Goal: Task Accomplishment & Management: Manage account settings

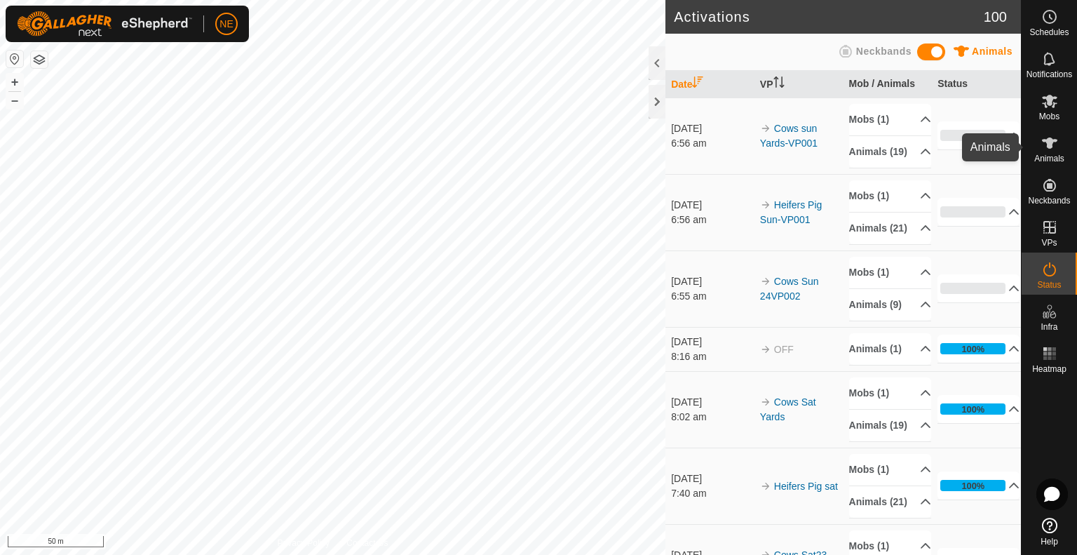
click at [1052, 137] on icon at bounding box center [1049, 143] width 17 height 17
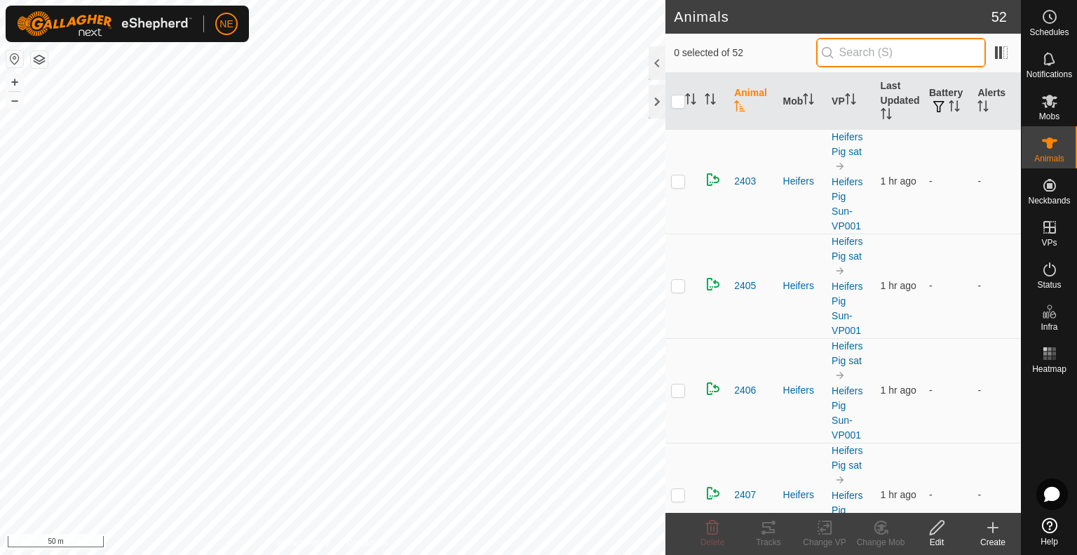
click at [854, 57] on input "text" at bounding box center [901, 52] width 170 height 29
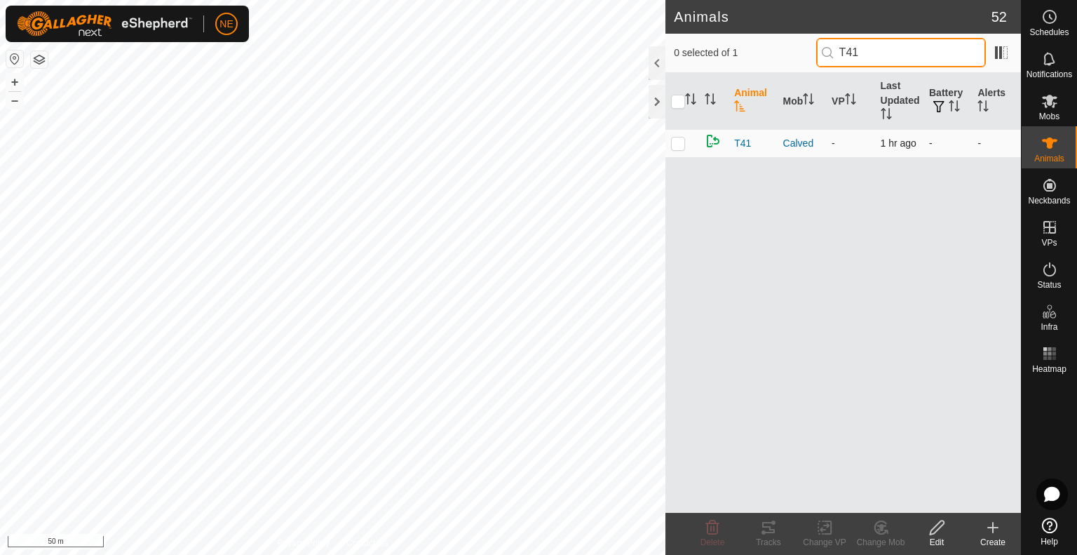
type input "T41"
click at [672, 144] on p-checkbox at bounding box center [678, 142] width 14 height 11
checkbox input "true"
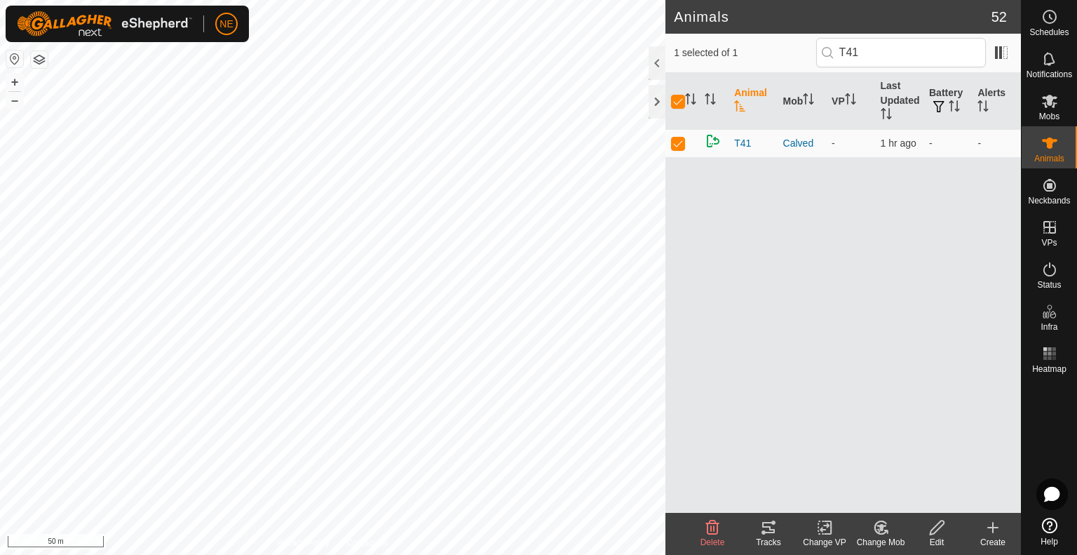
click at [636, 554] on html "NE Schedules Notifications Mobs Animals Neckbands VPs Status Infra Heatmap Help…" at bounding box center [538, 277] width 1077 height 555
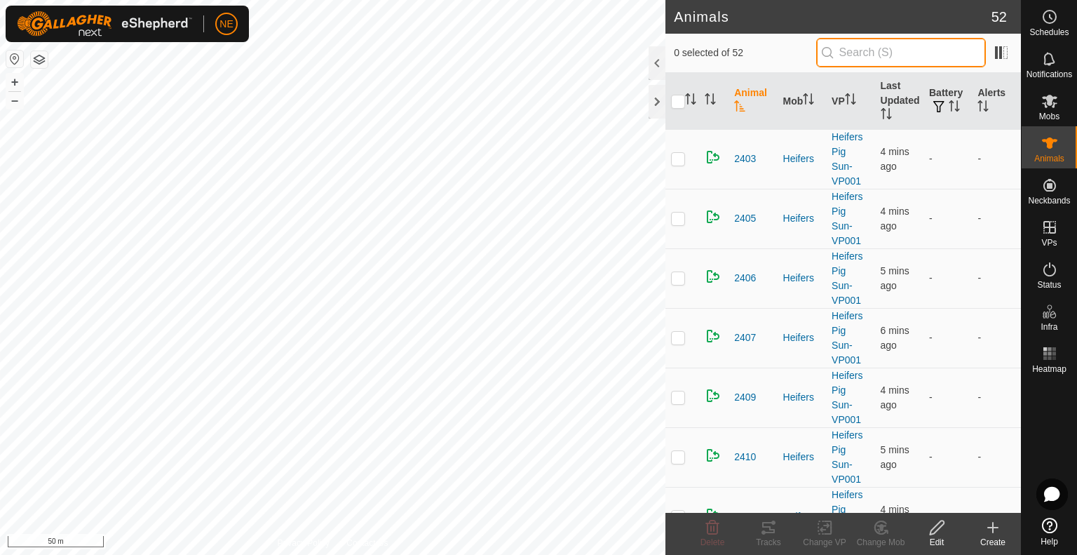
click at [846, 54] on input "text" at bounding box center [901, 52] width 170 height 29
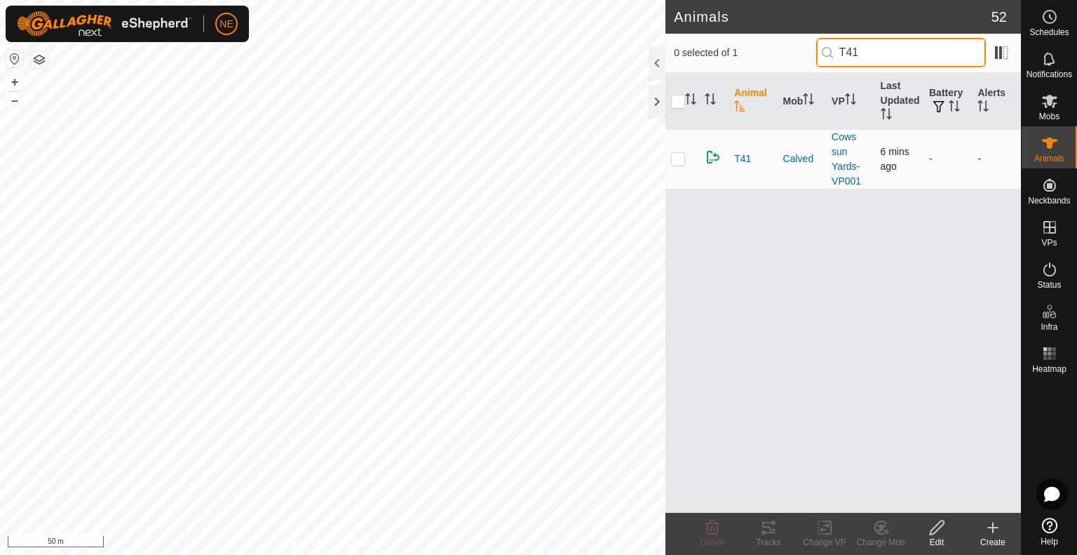
type input "T41"
click at [677, 161] on p-checkbox at bounding box center [678, 158] width 14 height 11
checkbox input "true"
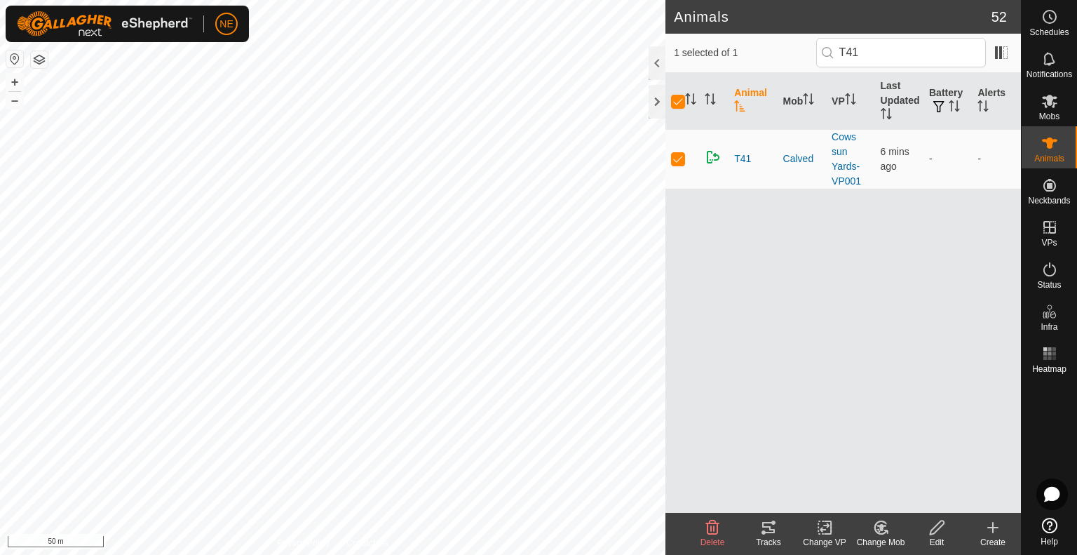
click at [880, 527] on icon at bounding box center [881, 527] width 10 height 7
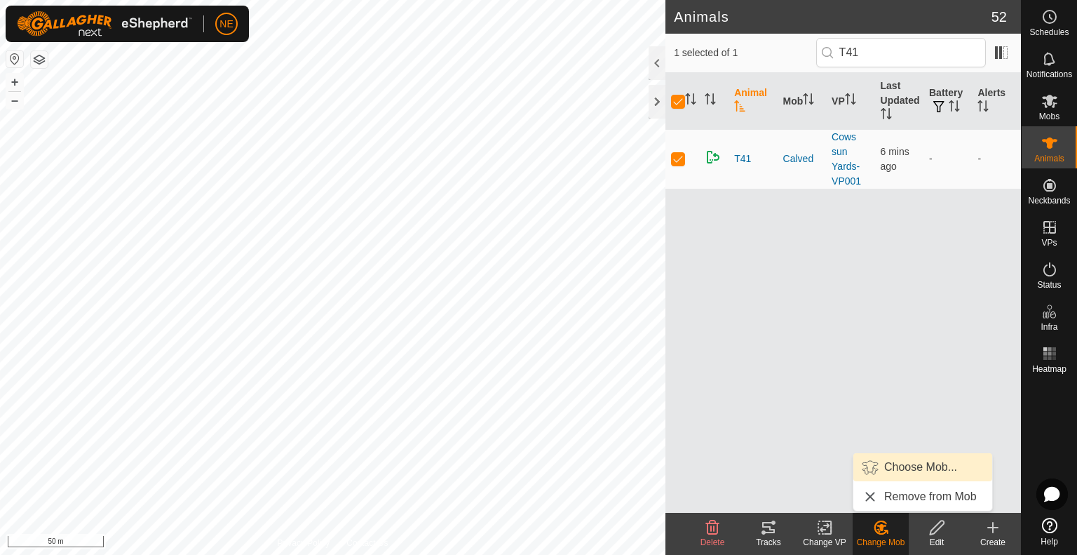
click at [895, 463] on link "Choose Mob..." at bounding box center [922, 467] width 139 height 28
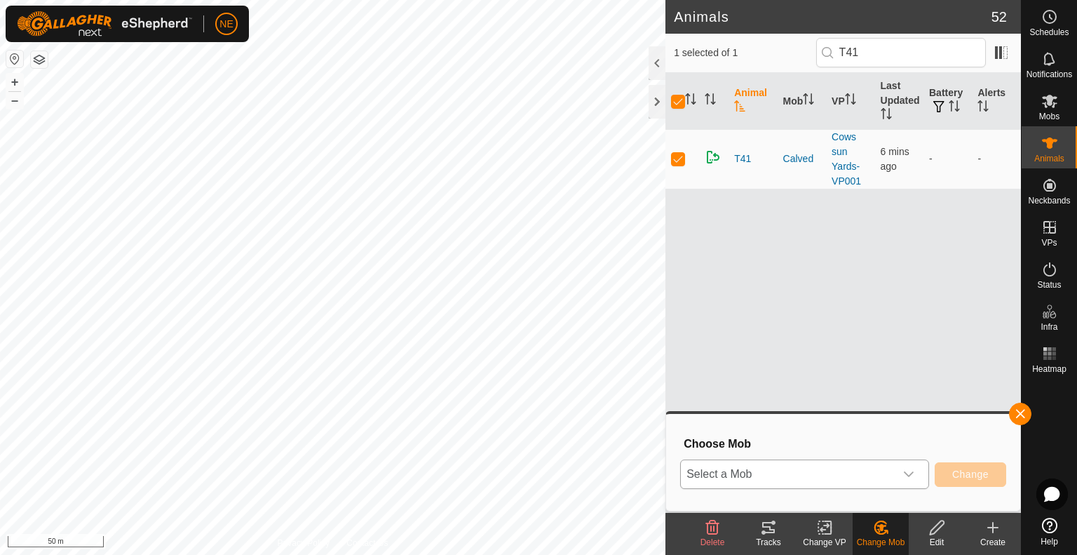
click at [912, 472] on icon "dropdown trigger" at bounding box center [909, 474] width 10 height 6
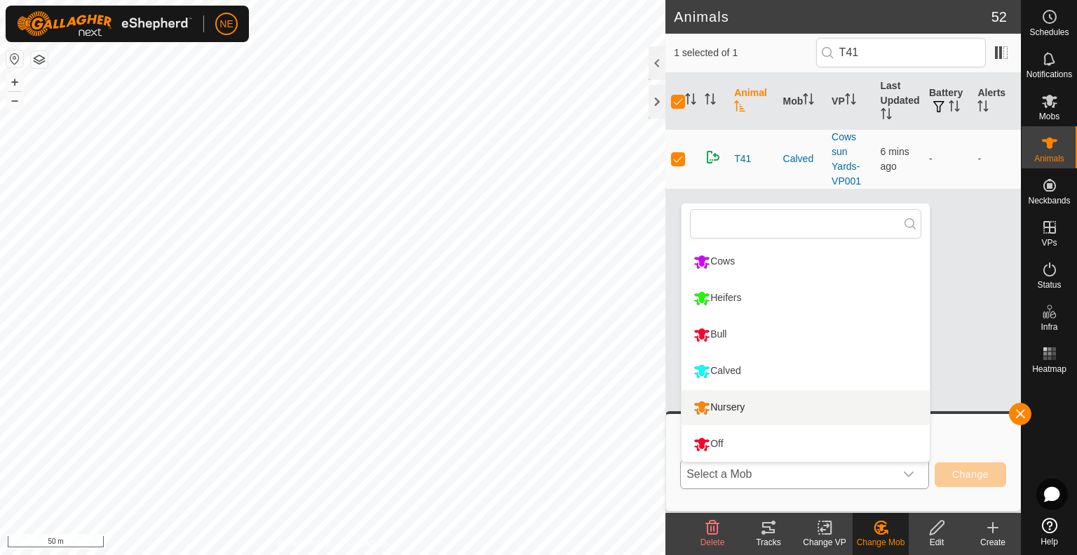
click at [817, 405] on li "Nursery" at bounding box center [806, 407] width 248 height 35
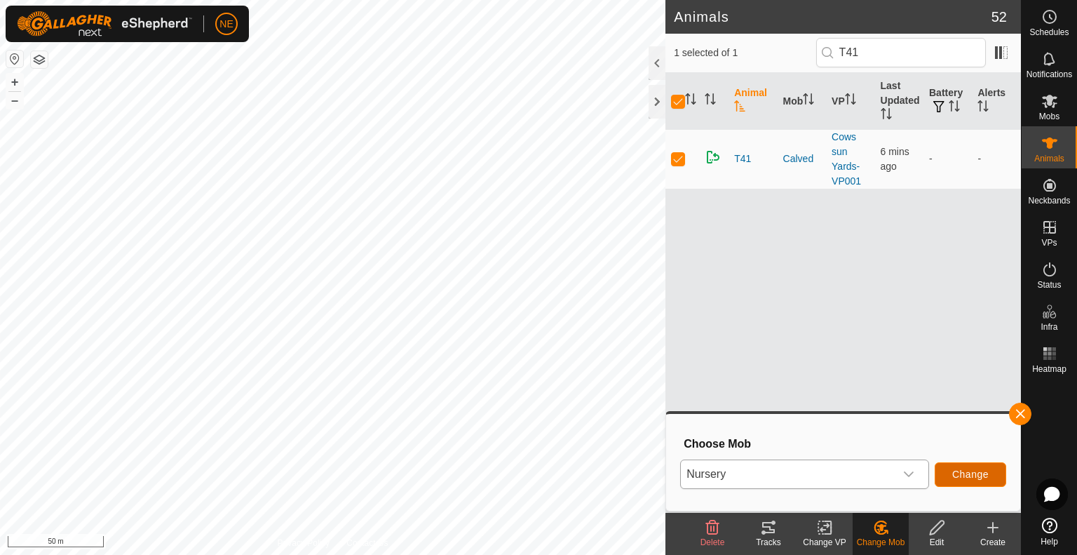
click at [970, 471] on span "Change" at bounding box center [970, 473] width 36 height 11
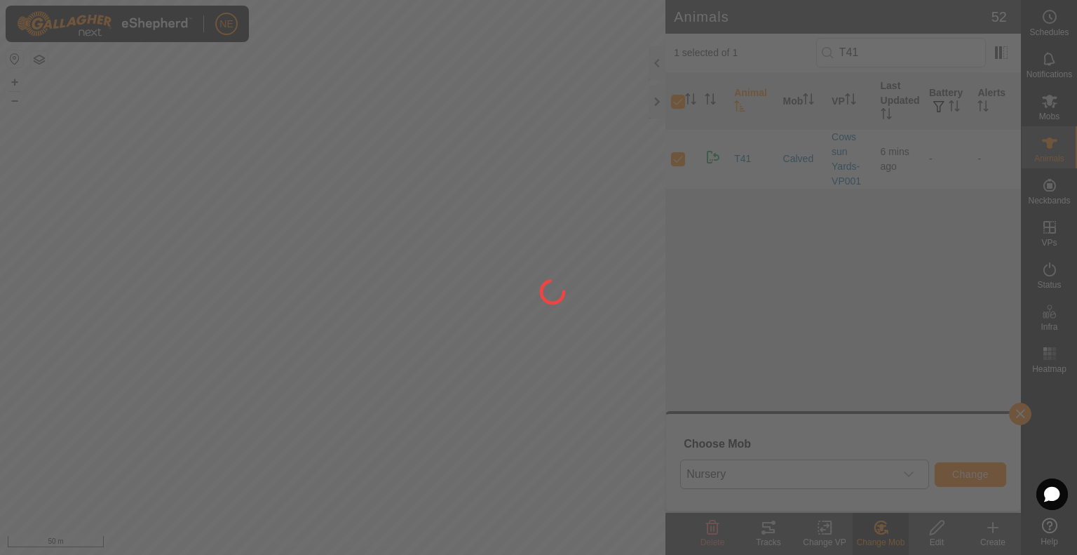
checkbox input "false"
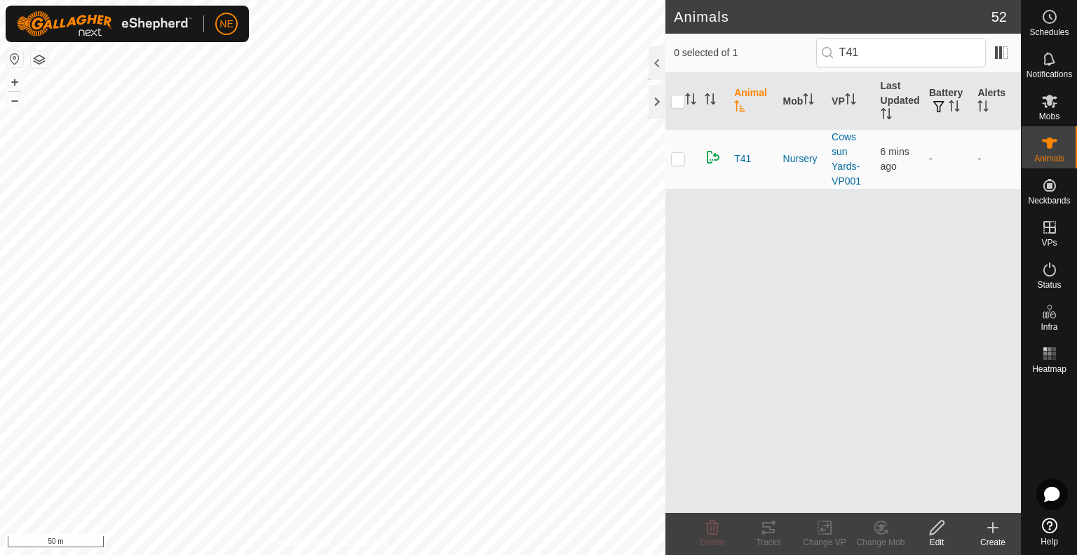
click at [934, 536] on div "Edit" at bounding box center [937, 542] width 56 height 13
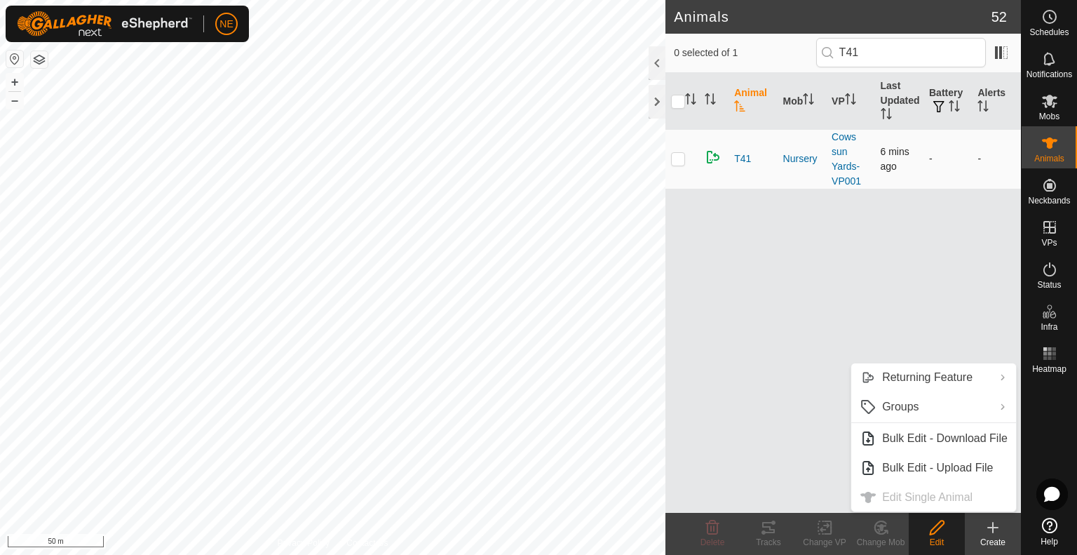
click at [674, 154] on p-checkbox at bounding box center [678, 158] width 14 height 11
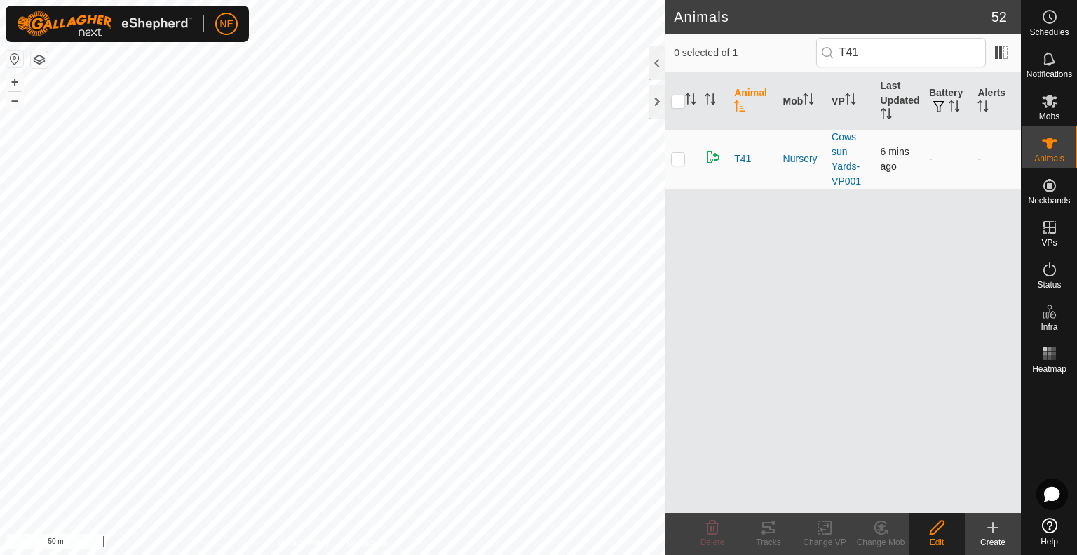
checkbox input "true"
click at [926, 531] on edit-svg-icon at bounding box center [937, 527] width 56 height 17
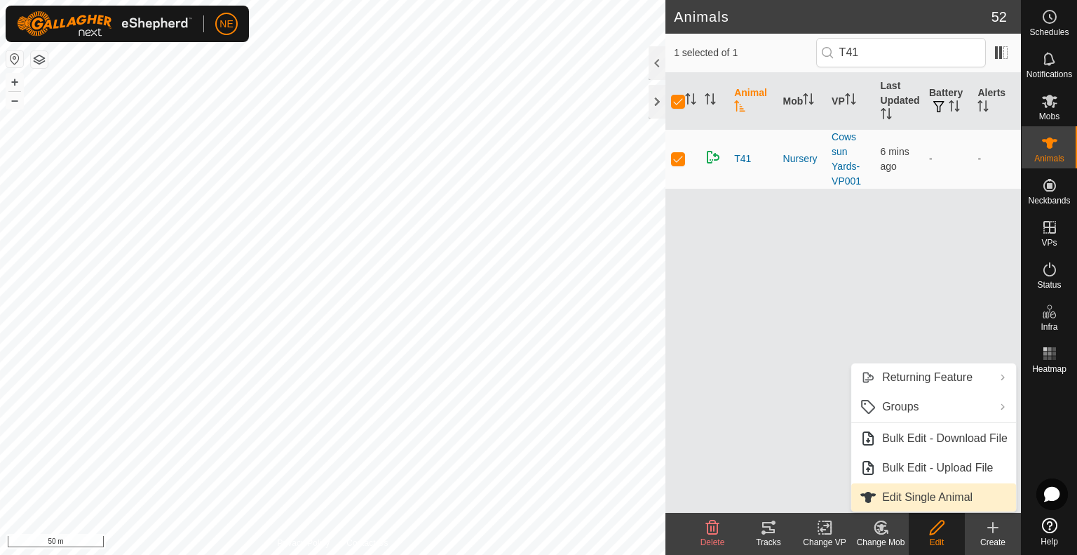
click at [909, 503] on link "Edit Single Animal" at bounding box center [933, 497] width 165 height 28
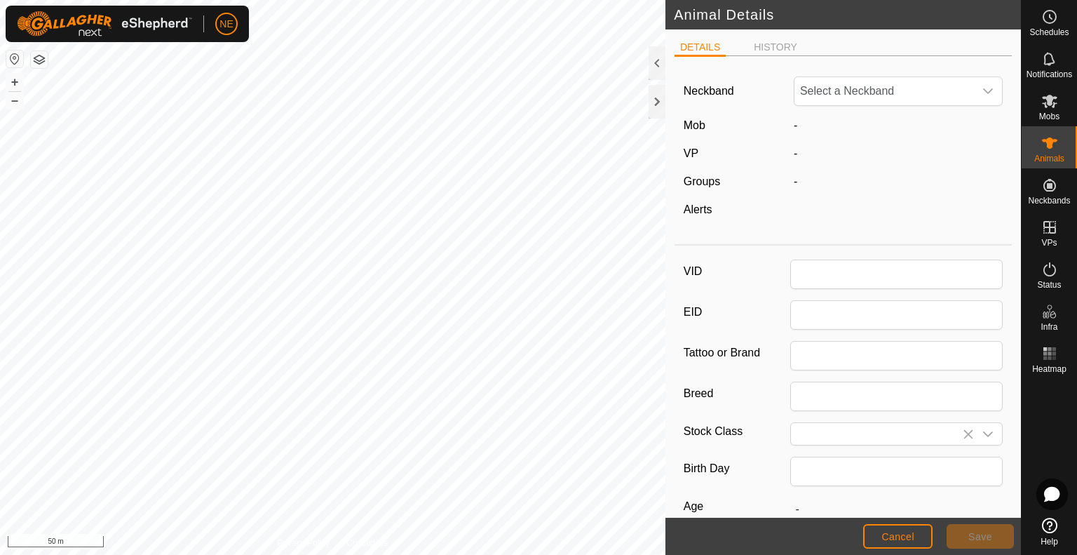
type input "T41"
type input "Angus"
type input "08/2022"
type input "3 years 1 month"
type input "0"
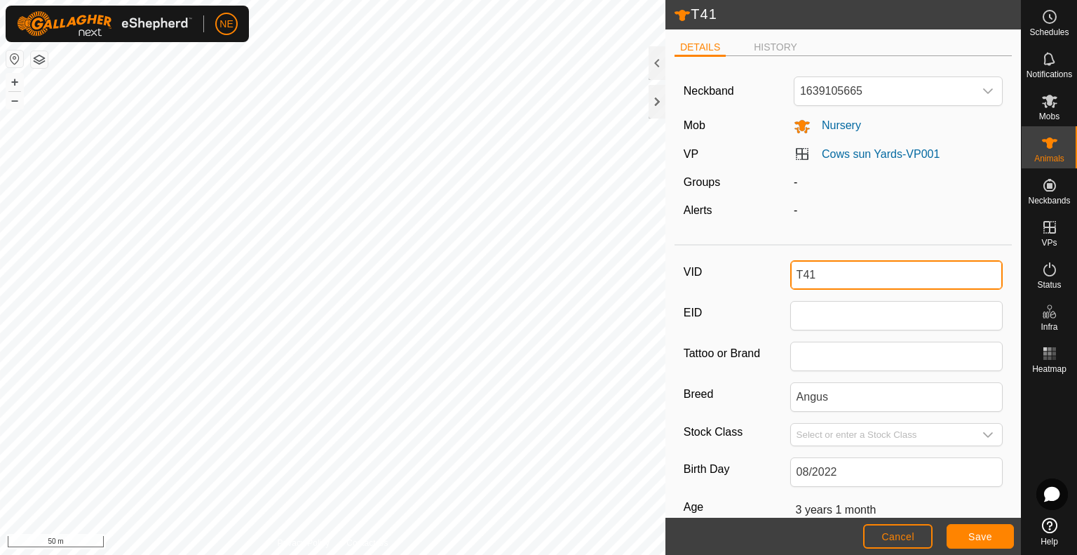
click at [799, 276] on input "T41" at bounding box center [896, 274] width 213 height 29
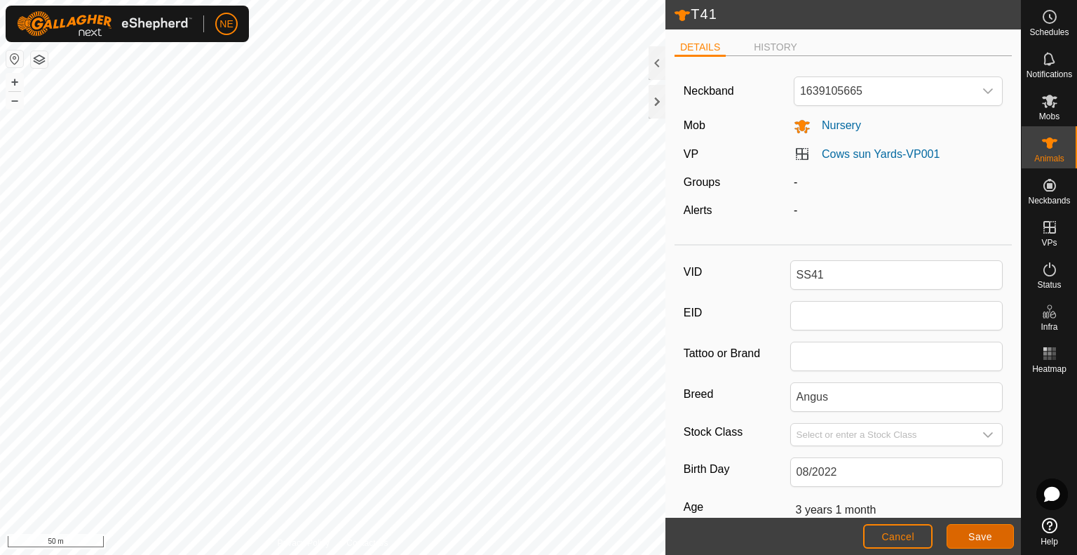
click at [977, 541] on span "Save" at bounding box center [980, 536] width 24 height 11
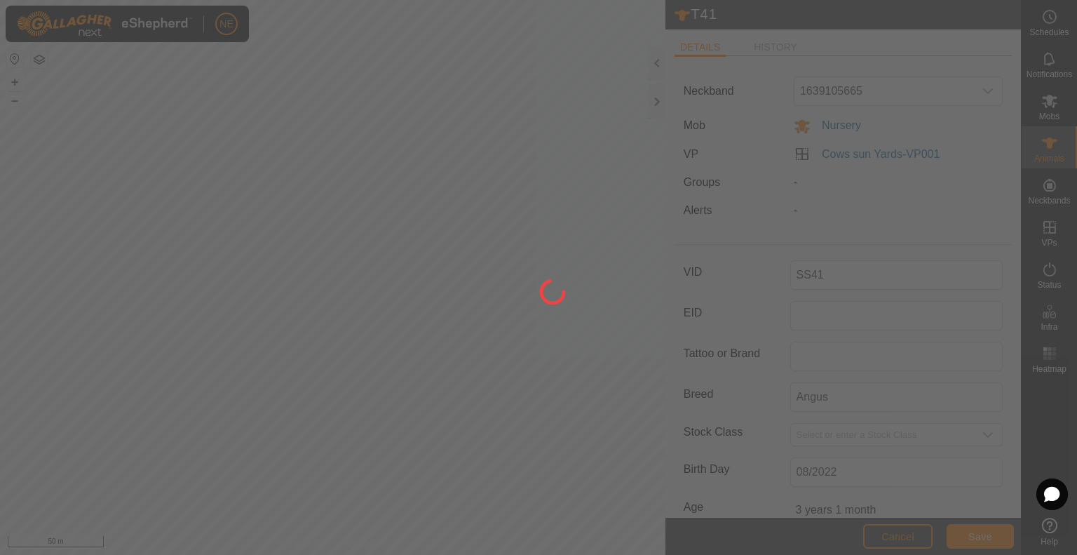
type input "T41"
type input "-"
type input "0 kg"
type input "-"
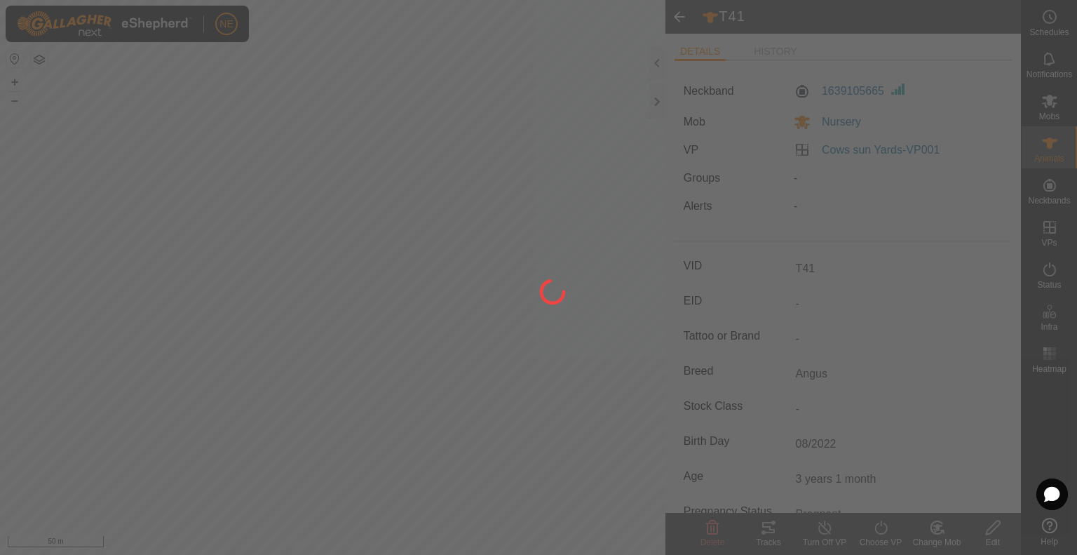
type input "SS41"
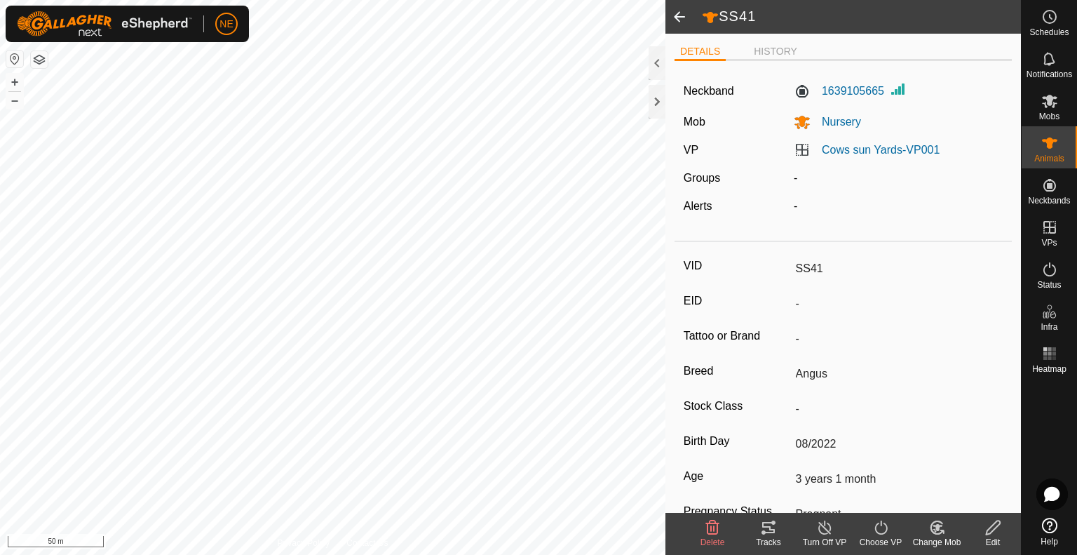
click at [677, 22] on span at bounding box center [679, 17] width 28 height 34
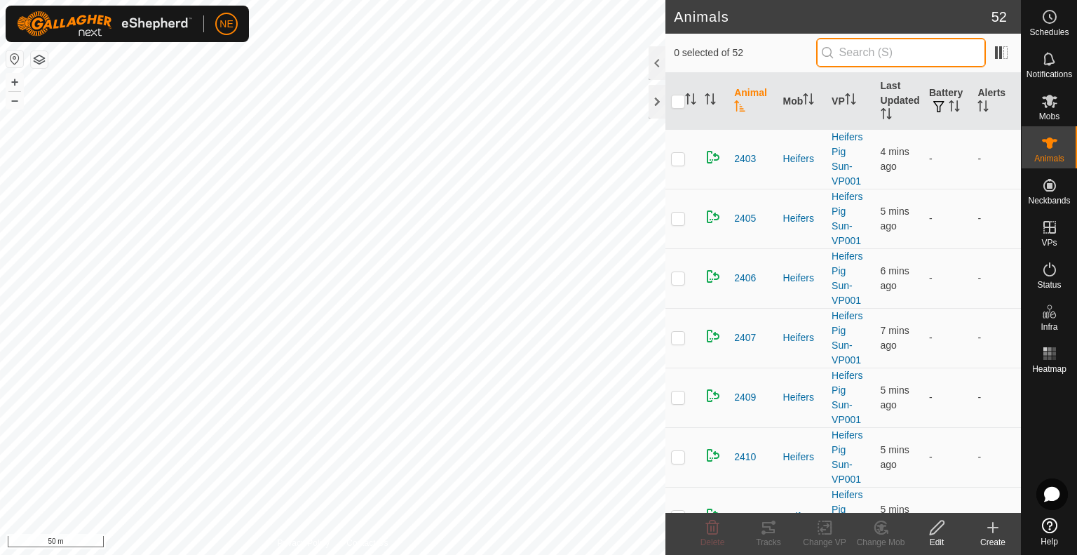
click at [841, 51] on input "text" at bounding box center [901, 52] width 170 height 29
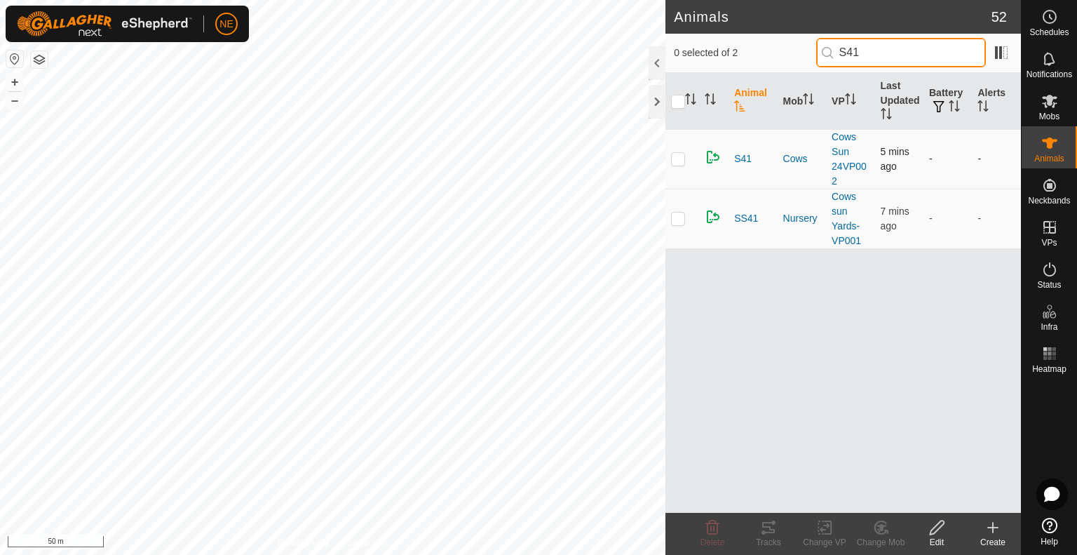
type input "S41"
click at [673, 154] on p-checkbox at bounding box center [678, 158] width 14 height 11
checkbox input "true"
click at [938, 528] on icon at bounding box center [937, 527] width 14 height 14
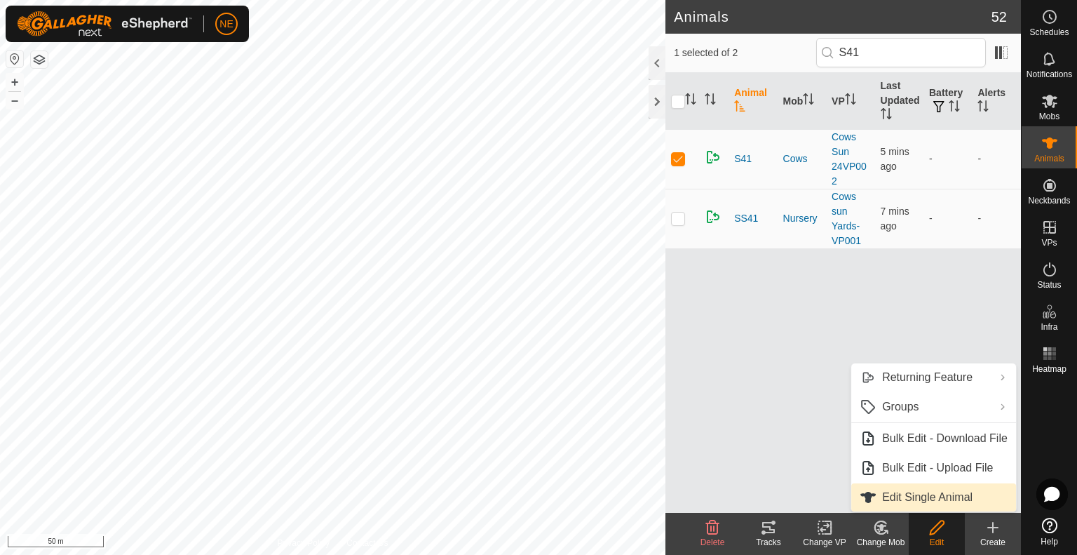
click at [901, 504] on link "Edit Single Animal" at bounding box center [933, 497] width 165 height 28
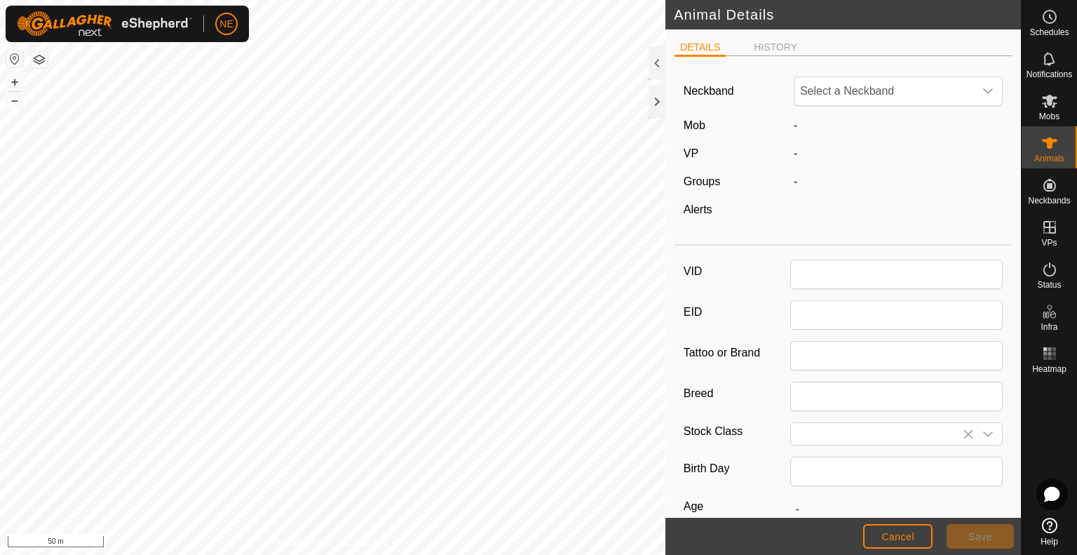
type input "S41"
type input "Angus"
type input "08/2021"
type input "4 years 1 month"
type input "0"
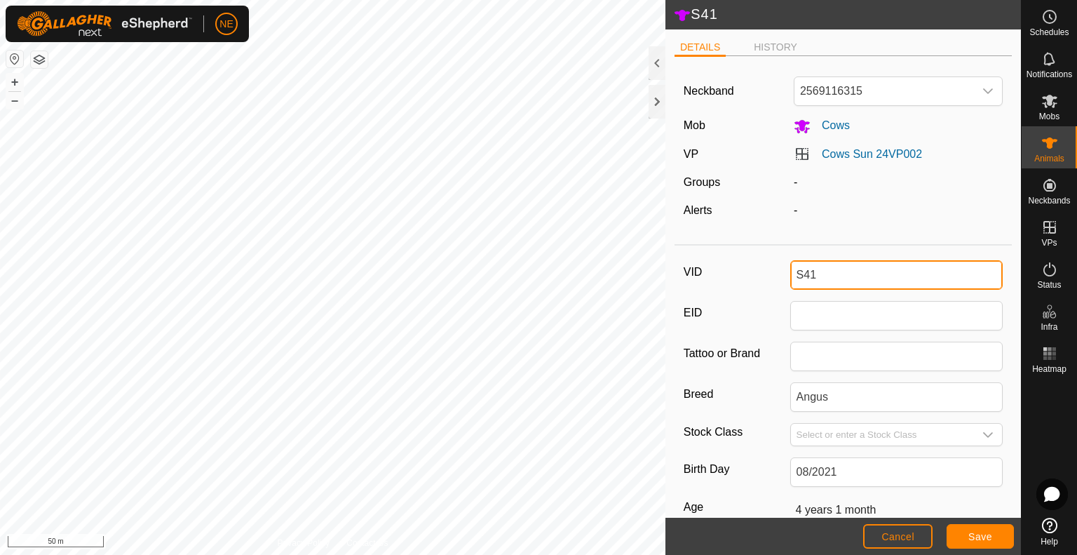
click at [798, 279] on input "S41" at bounding box center [896, 274] width 213 height 29
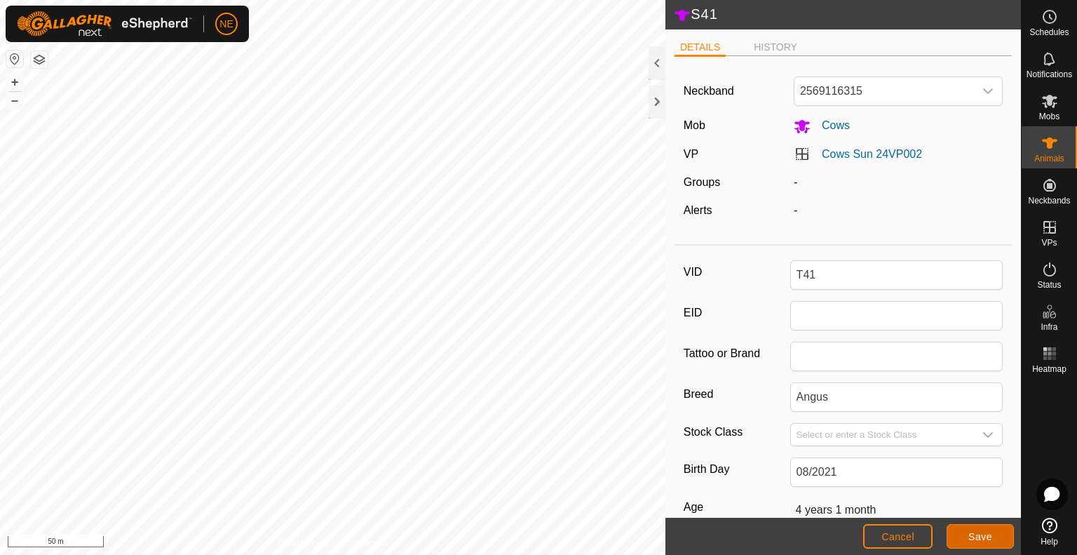
click at [975, 543] on button "Save" at bounding box center [980, 536] width 67 height 25
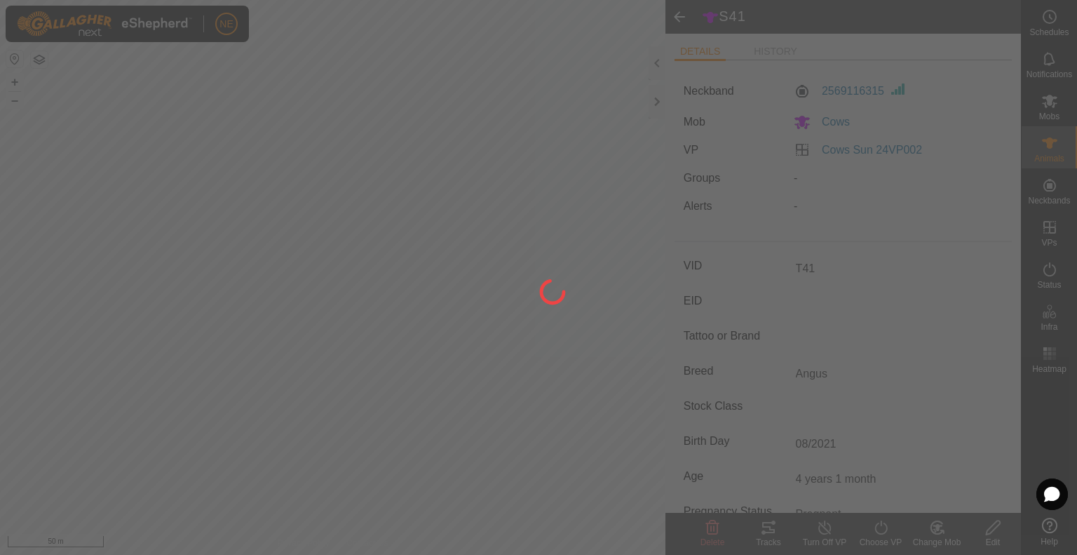
type input "S41"
type input "-"
type input "0 kg"
type input "-"
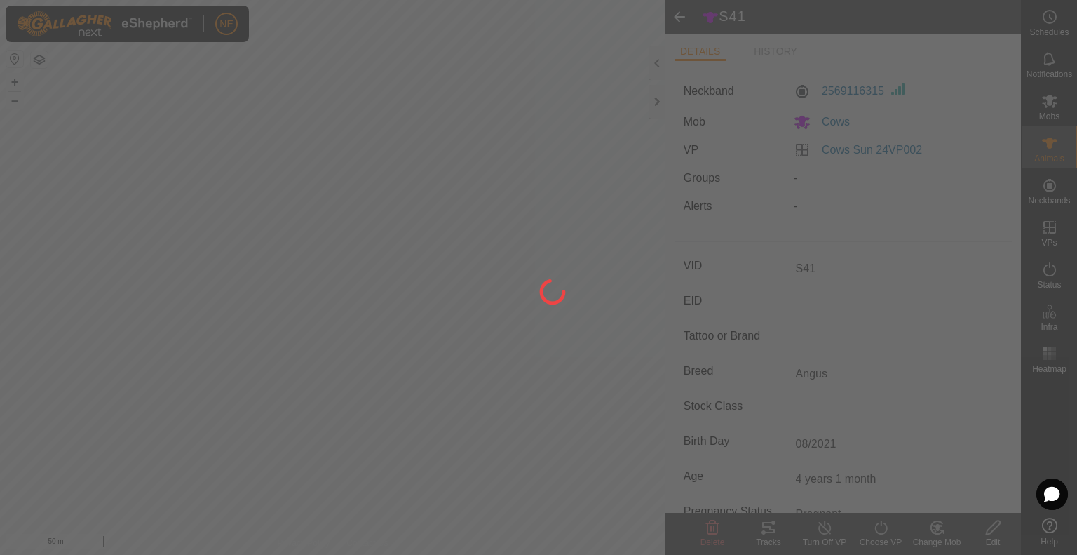
type input "-"
type input "T41"
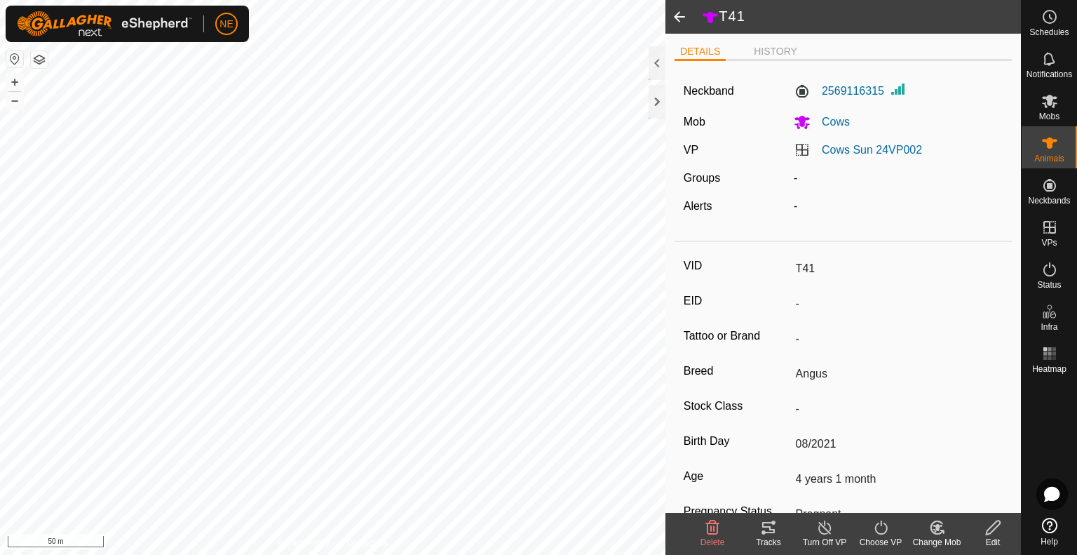
click at [928, 542] on div "Change Mob" at bounding box center [937, 542] width 56 height 13
click at [682, 5] on span at bounding box center [679, 17] width 28 height 34
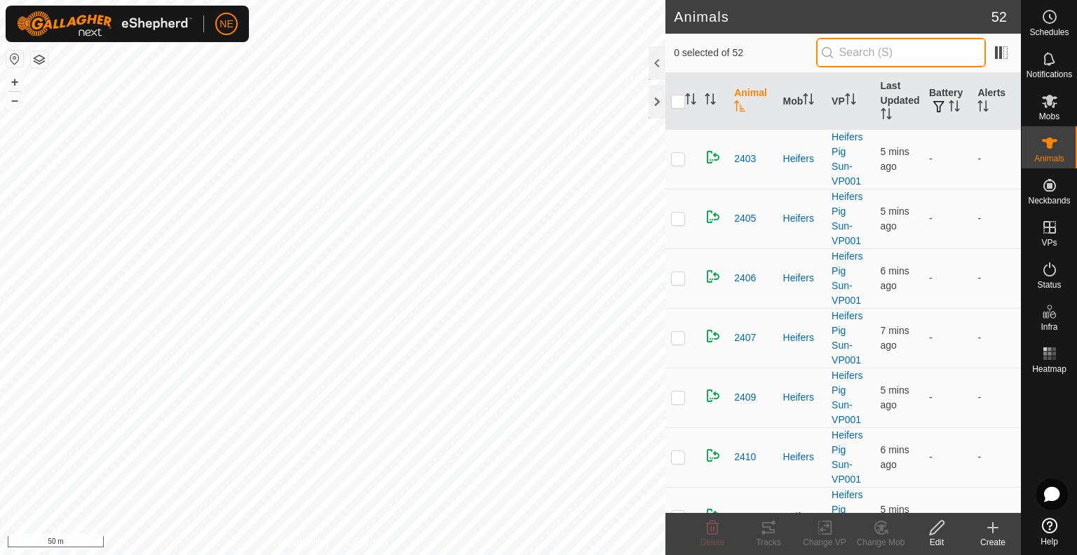
click at [847, 58] on input "text" at bounding box center [901, 52] width 170 height 29
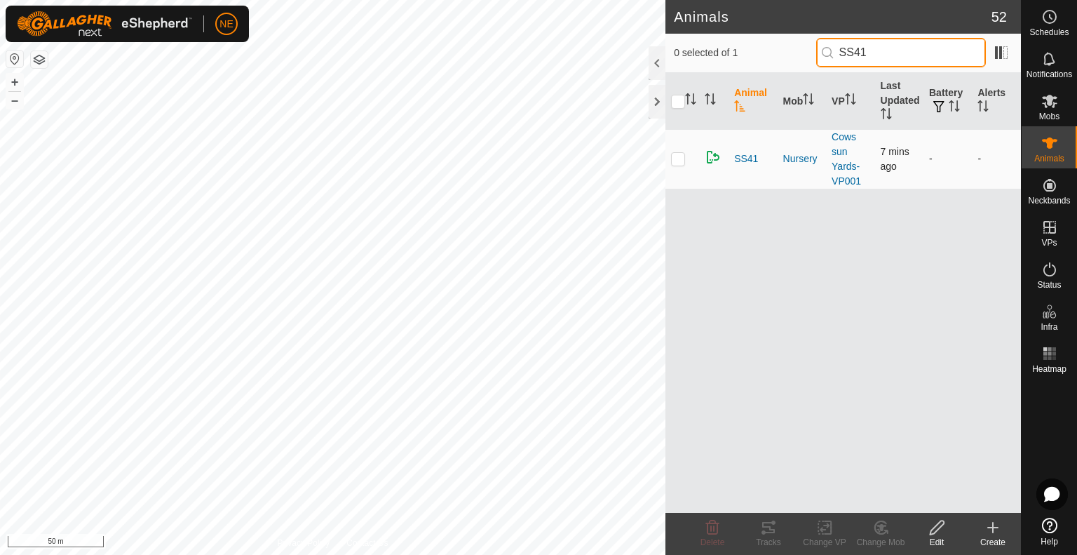
type input "SS41"
click at [679, 156] on p-checkbox at bounding box center [678, 158] width 14 height 11
checkbox input "true"
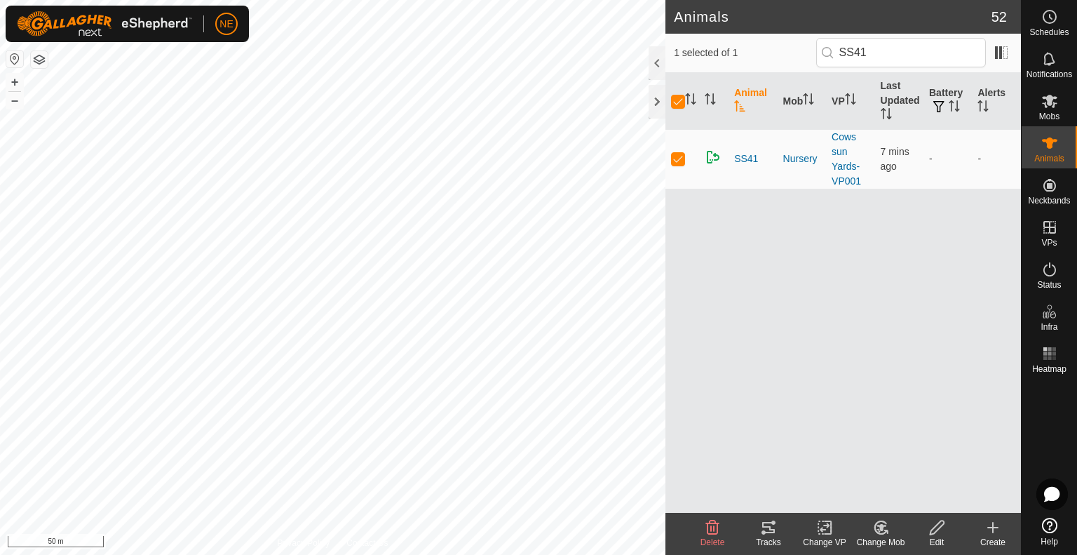
click at [935, 539] on div "Edit" at bounding box center [937, 542] width 56 height 13
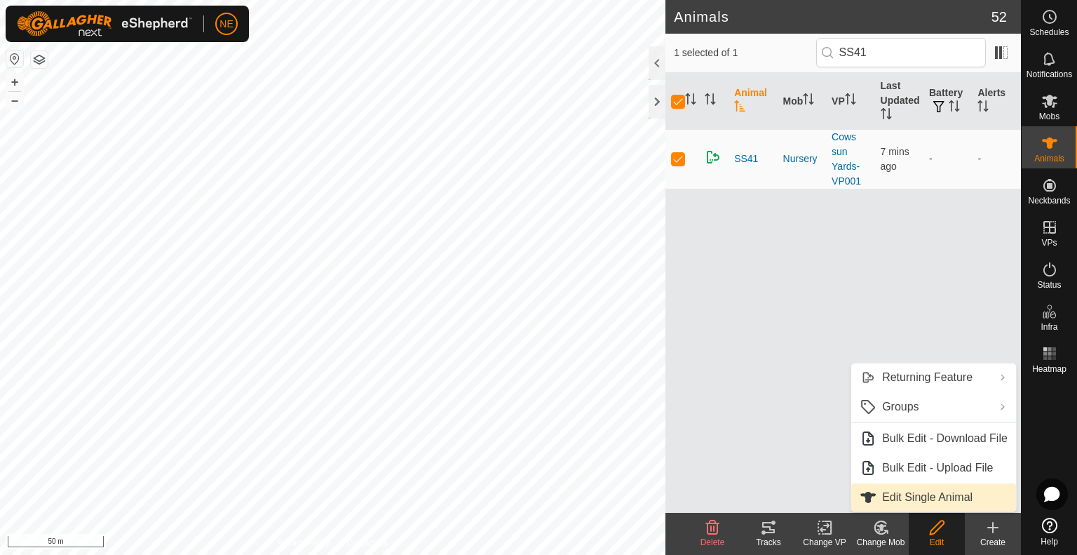
click at [917, 499] on link "Edit Single Animal" at bounding box center [933, 497] width 165 height 28
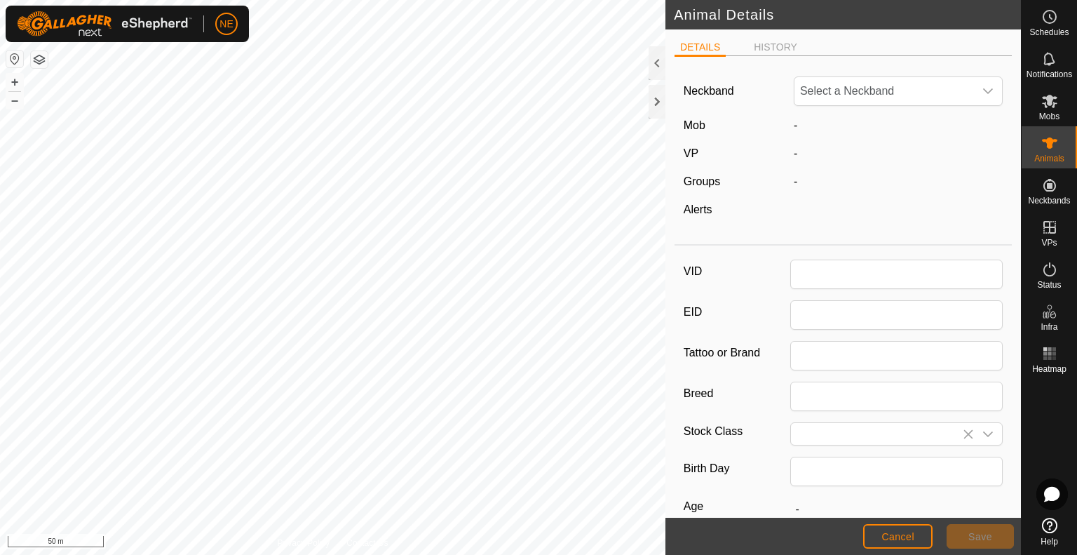
type input "SS41"
type input "Angus"
type input "08/2022"
type input "3 years 1 month"
type input "0"
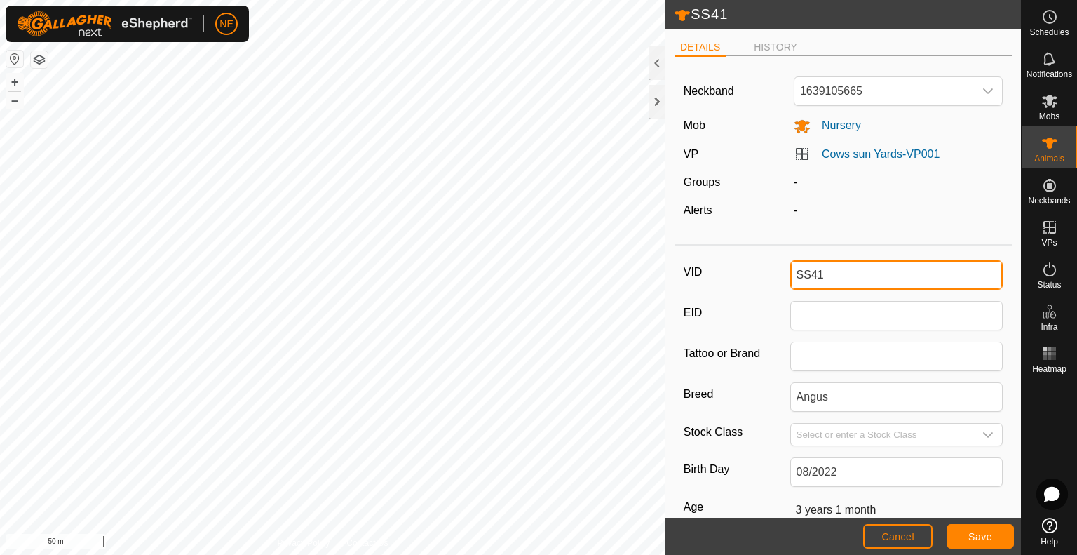
click at [794, 271] on input "SS41" at bounding box center [896, 274] width 213 height 29
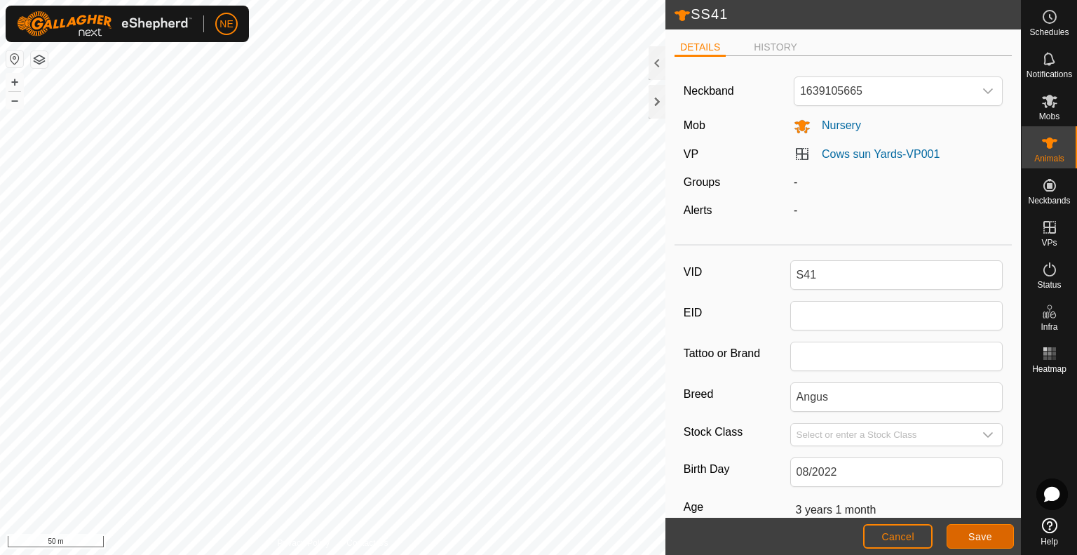
click at [961, 535] on button "Save" at bounding box center [980, 536] width 67 height 25
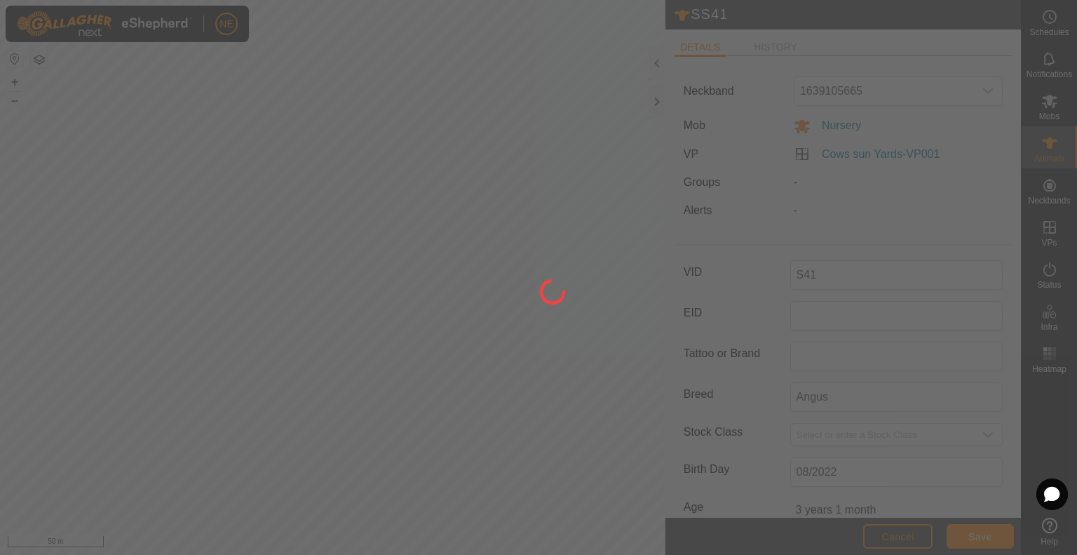
type input "SS41"
type input "-"
type input "0 kg"
type input "-"
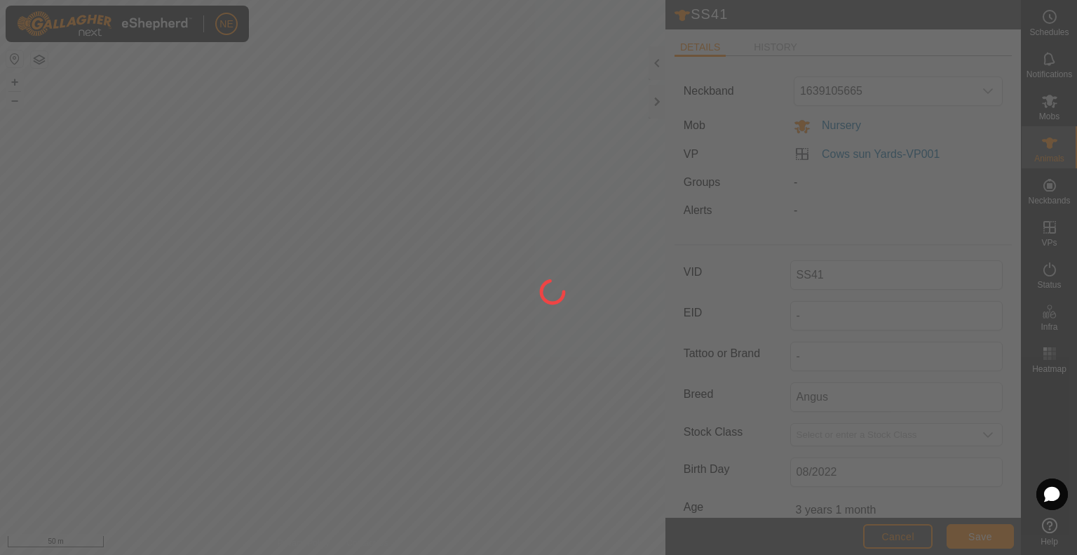
type input "S41"
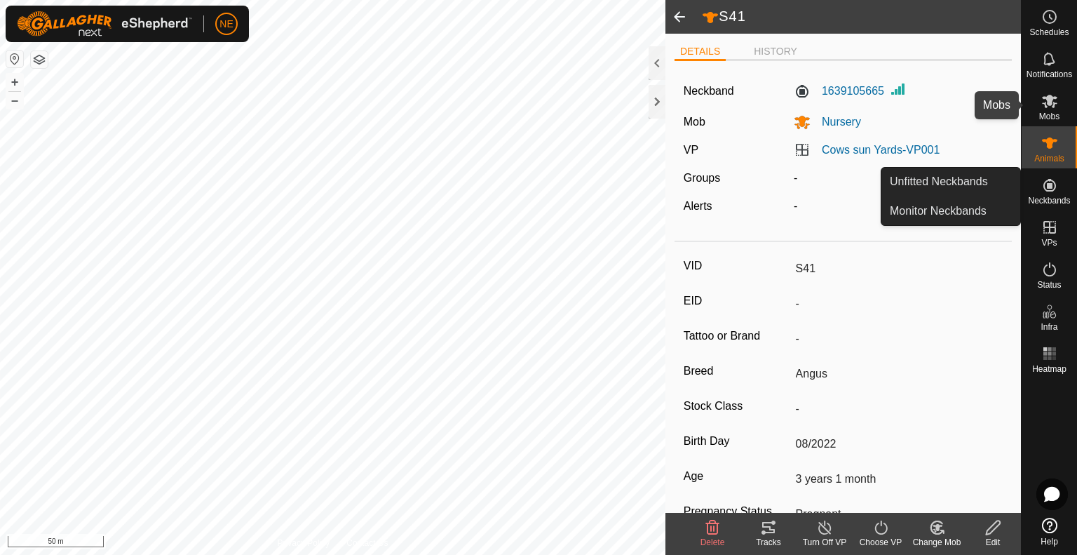
click at [1044, 114] on span "Mobs" at bounding box center [1049, 116] width 20 height 8
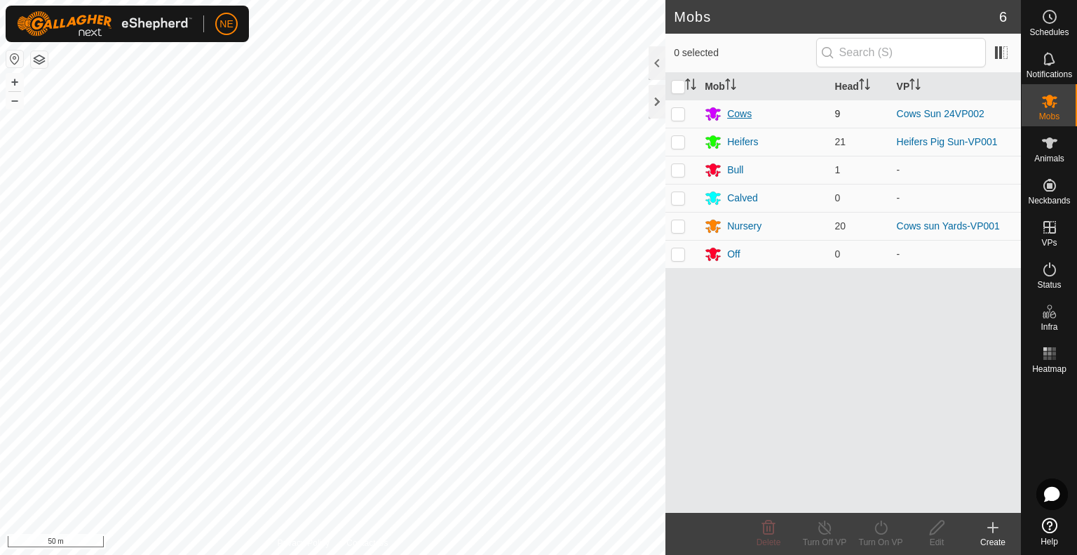
click at [743, 114] on div "Cows" at bounding box center [739, 114] width 25 height 15
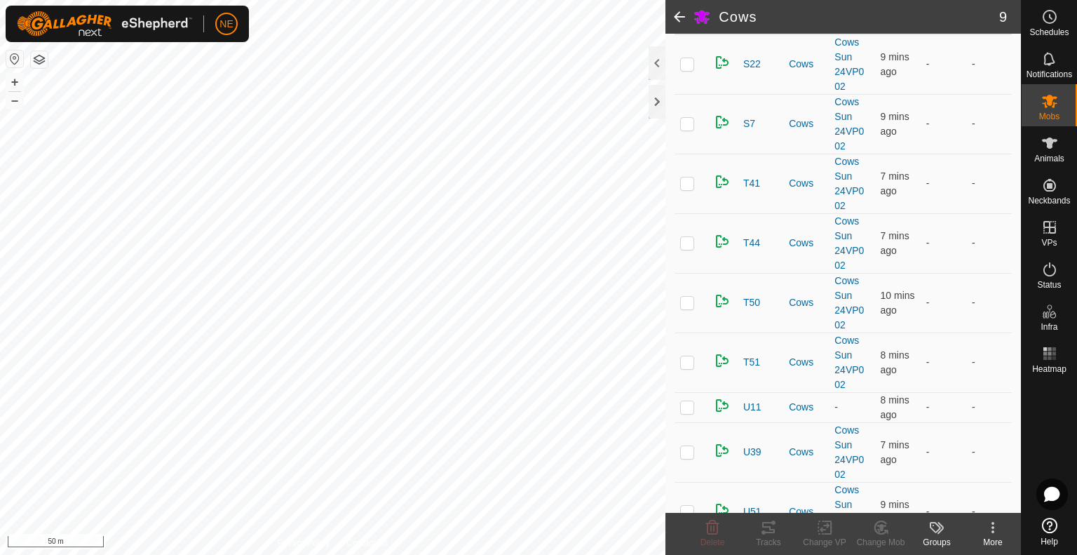
scroll to position [232, 0]
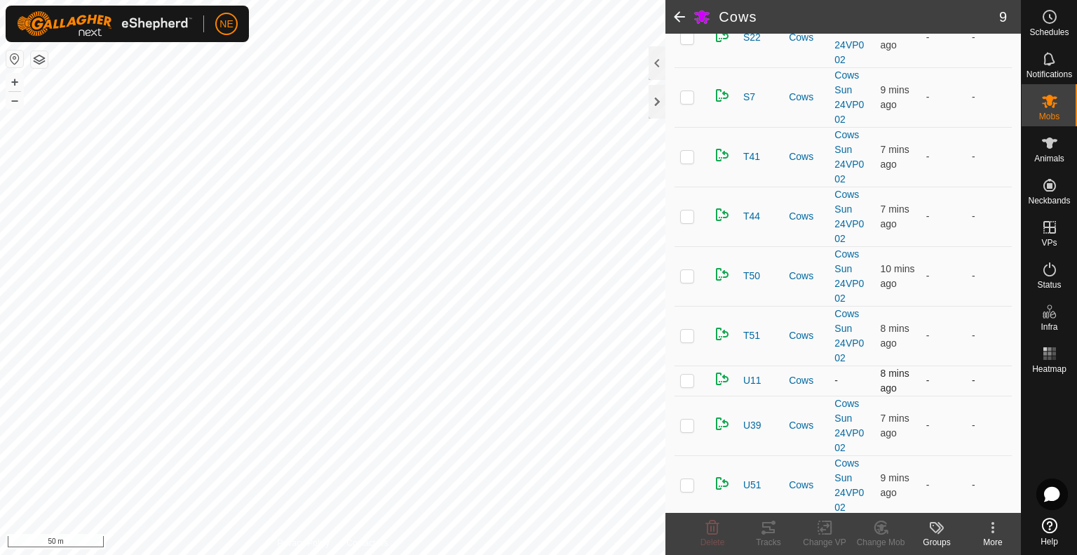
click at [685, 381] on p-checkbox at bounding box center [687, 379] width 14 height 11
click at [892, 536] on div "Change Mob" at bounding box center [881, 542] width 56 height 13
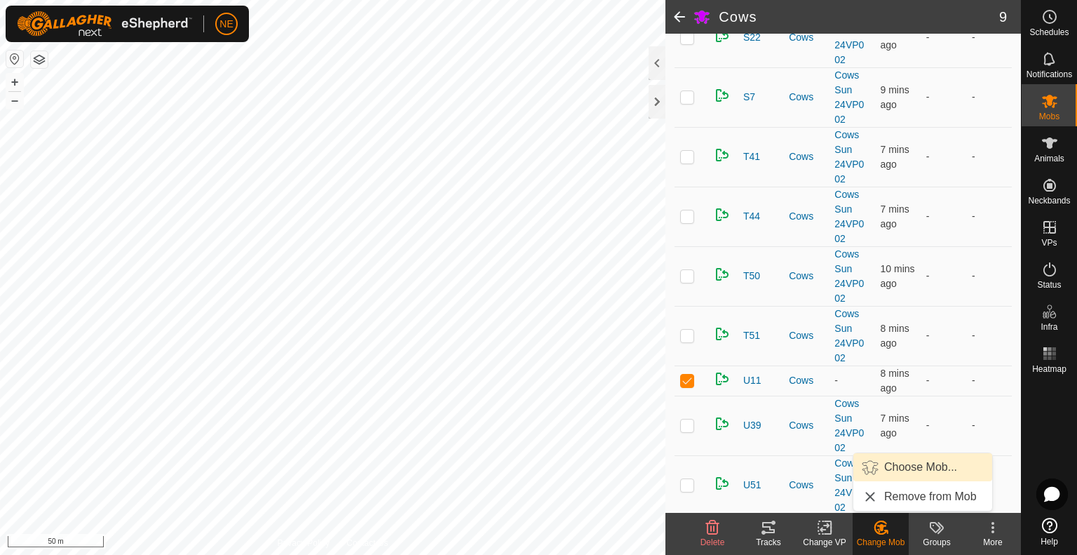
click at [894, 462] on link "Choose Mob..." at bounding box center [922, 467] width 139 height 28
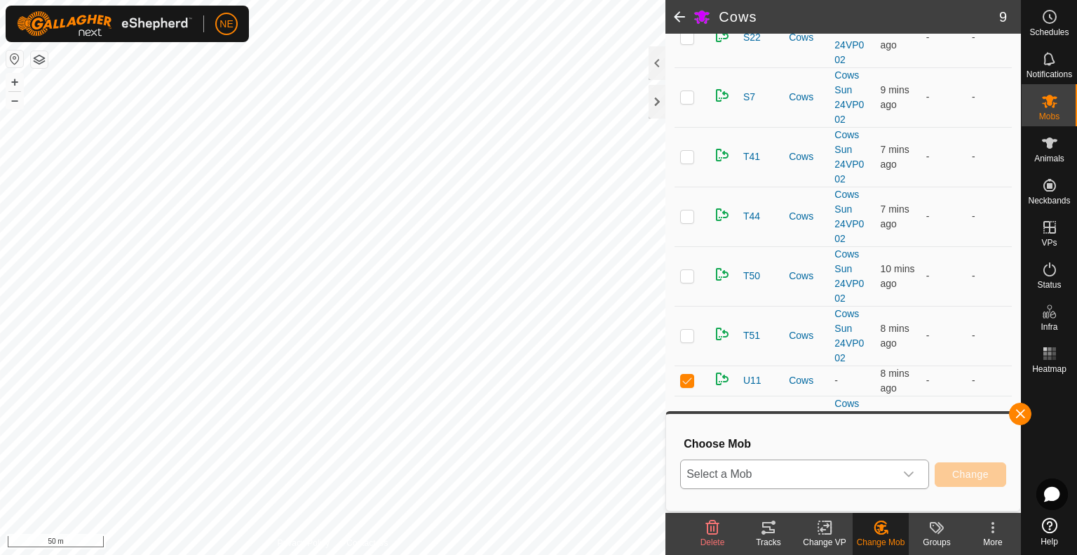
click at [906, 480] on div "dropdown trigger" at bounding box center [909, 474] width 28 height 28
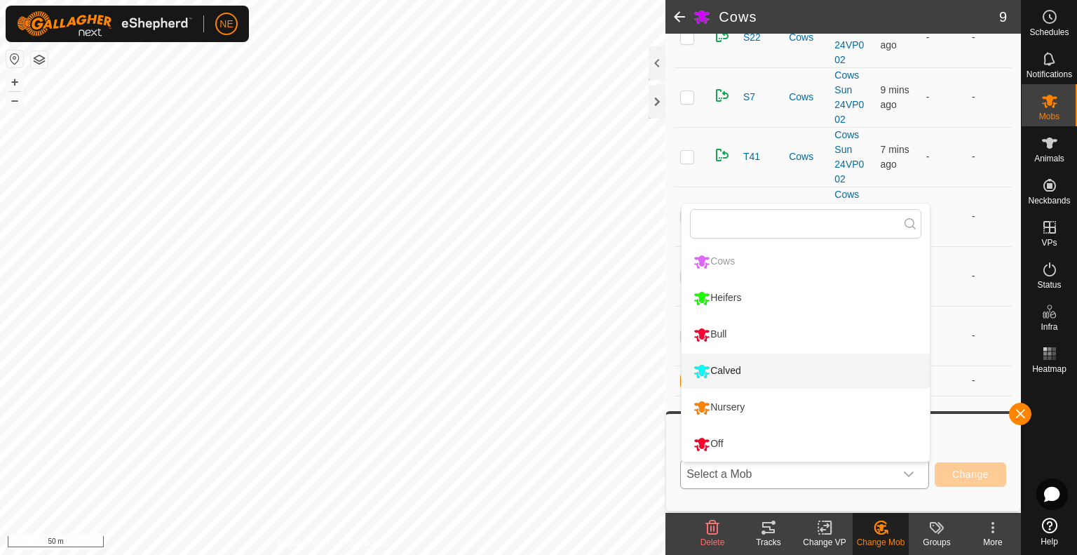
click at [748, 381] on li "Calved" at bounding box center [806, 370] width 248 height 35
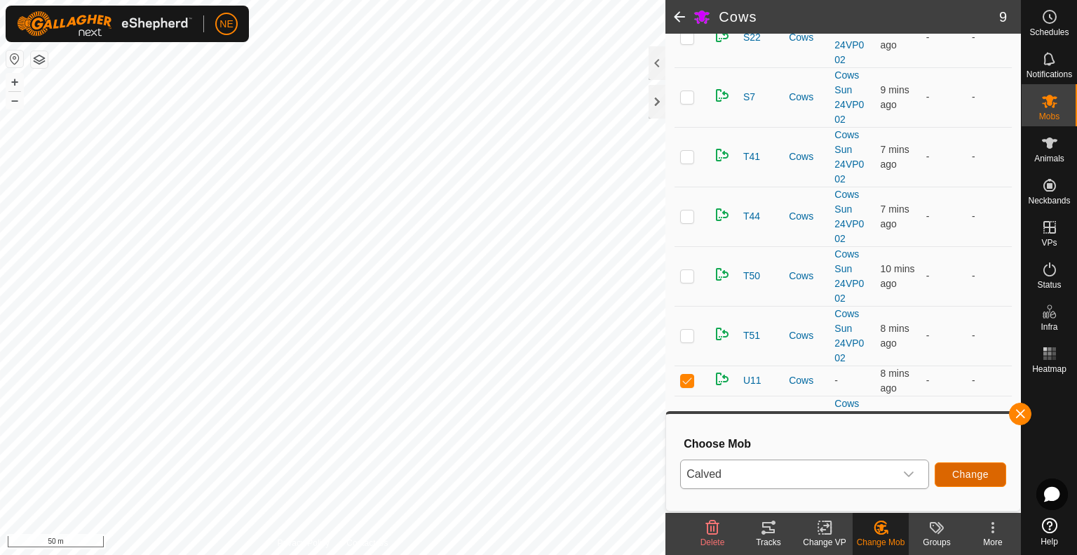
click at [951, 469] on button "Change" at bounding box center [971, 474] width 72 height 25
checkbox input "false"
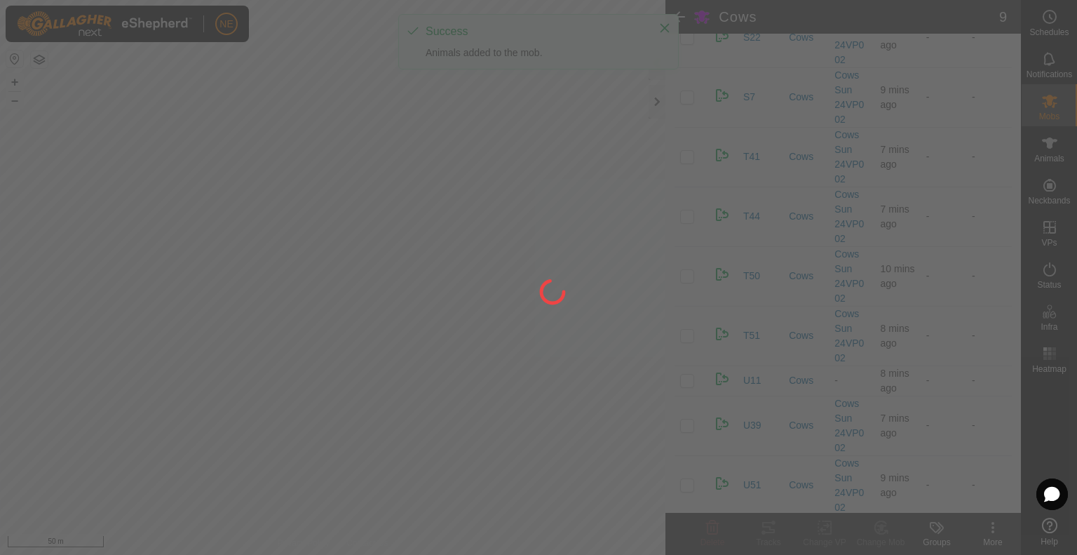
scroll to position [202, 0]
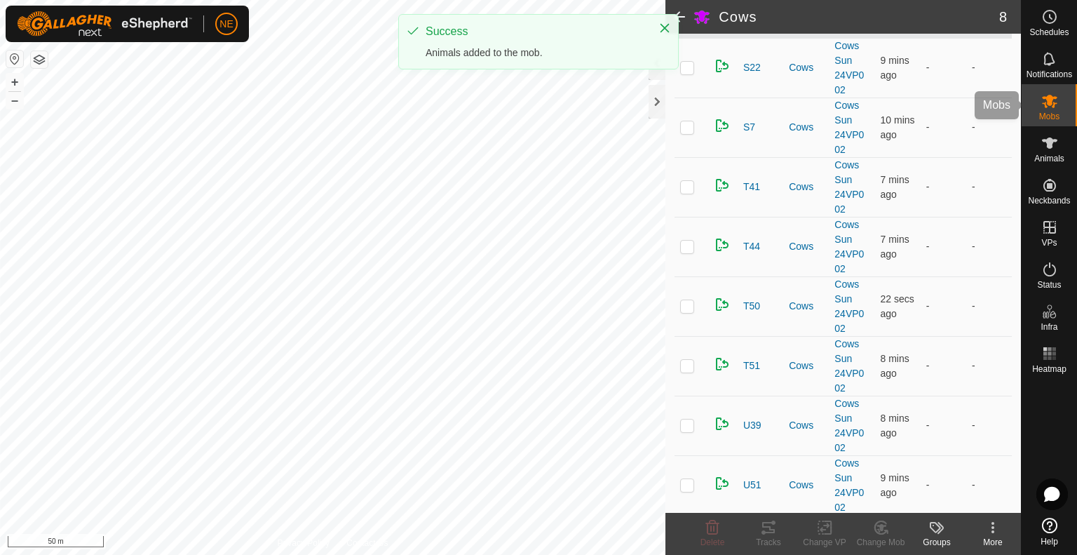
click at [1048, 120] on span "Mobs" at bounding box center [1049, 116] width 20 height 8
